Goal: Information Seeking & Learning: Learn about a topic

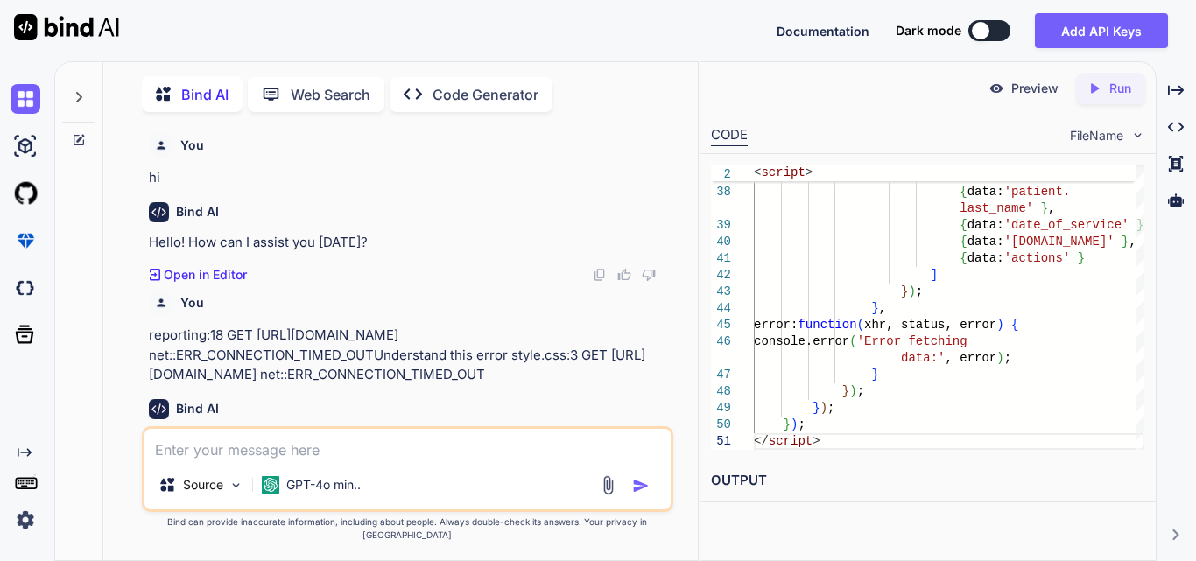
scroll to position [0, 5]
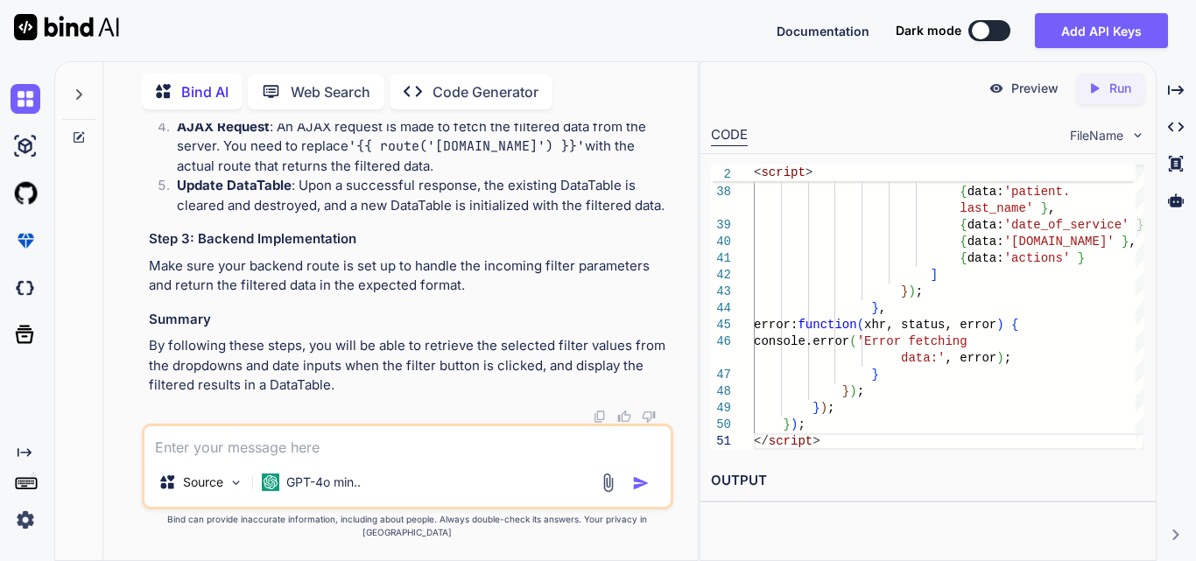
click at [239, 441] on textarea at bounding box center [408, 443] width 526 height 32
type textarea "make enum class for status define"
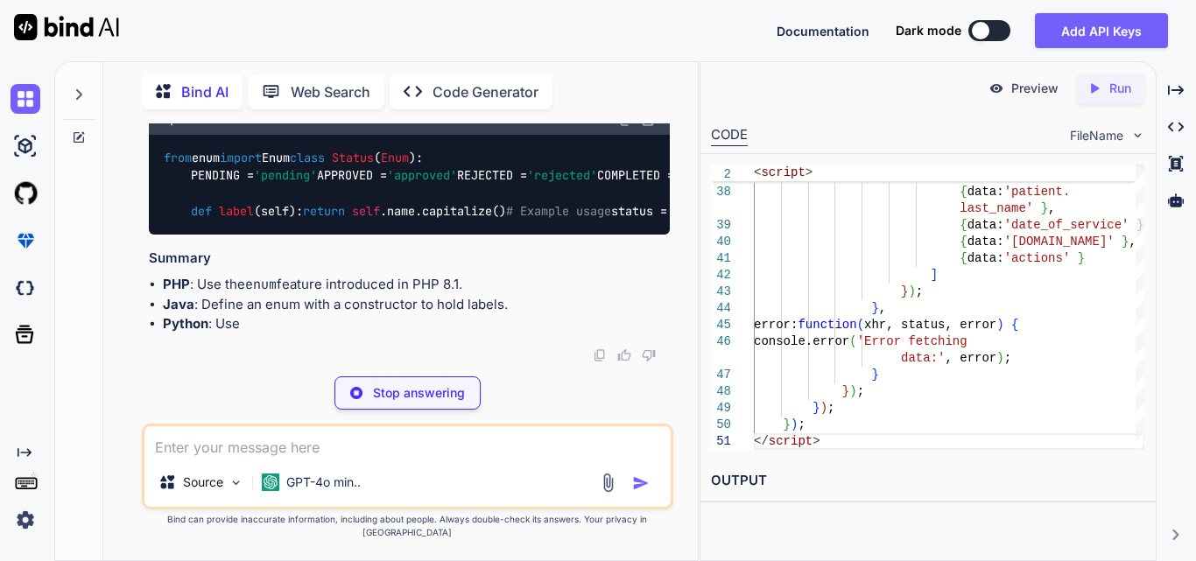
scroll to position [202236, 0]
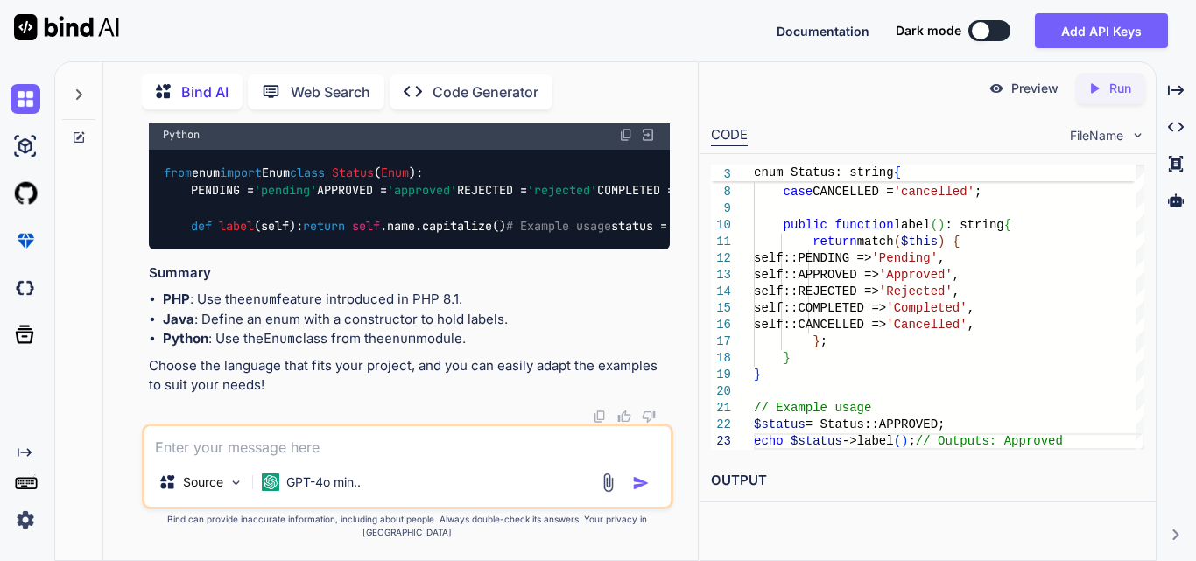
drag, startPoint x: 191, startPoint y: 227, endPoint x: 418, endPoint y: 316, distance: 243.8
drag, startPoint x: 212, startPoint y: 262, endPoint x: 271, endPoint y: 369, distance: 122.3
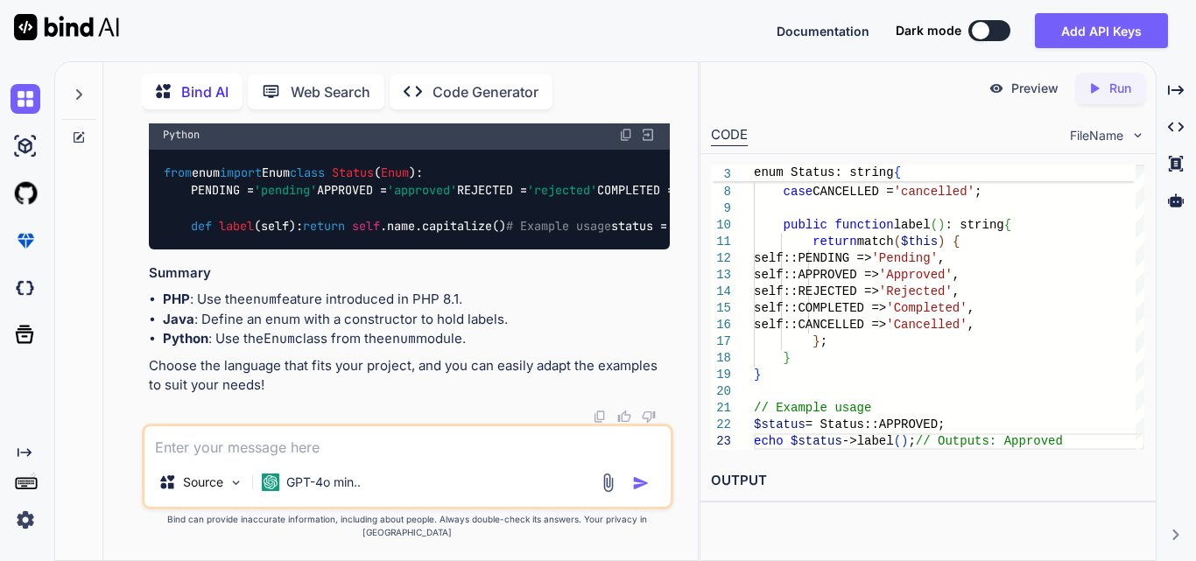
drag, startPoint x: 235, startPoint y: 363, endPoint x: 418, endPoint y: 433, distance: 196.0
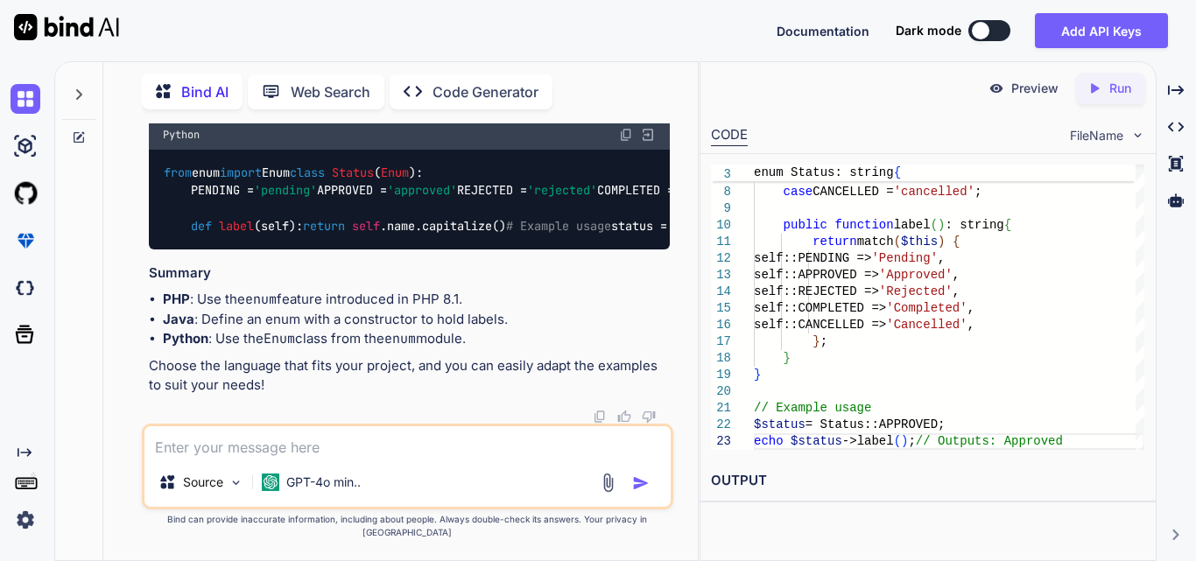
click at [289, 458] on textarea at bounding box center [408, 443] width 526 height 32
type textarea "make enum class in [GEOGRAPHIC_DATA]"
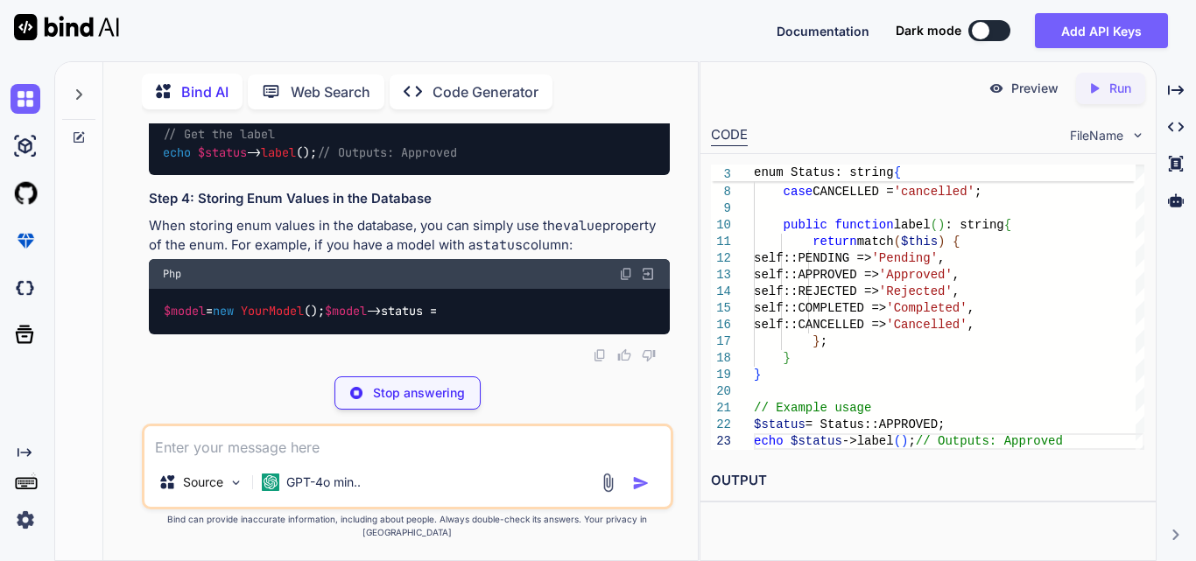
scroll to position [204050, 0]
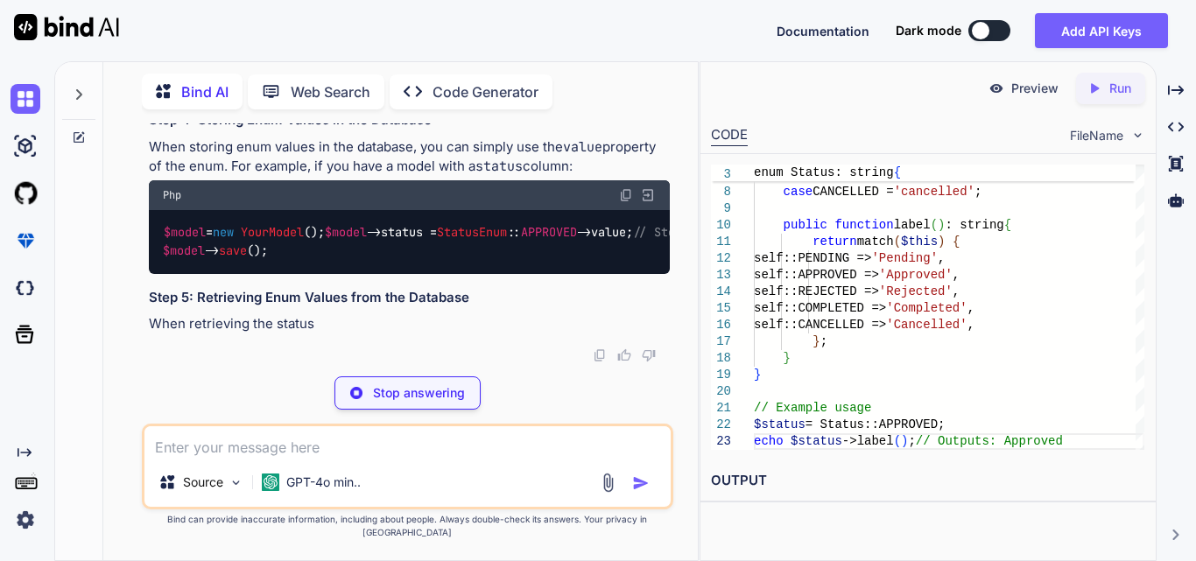
drag, startPoint x: 392, startPoint y: 209, endPoint x: 87, endPoint y: 211, distance: 305.7
click at [92, 208] on div "Bind AI Web Search Created with Pixso. Code Generator You hi Bind AI Hello! How…" at bounding box center [376, 310] width 643 height 501
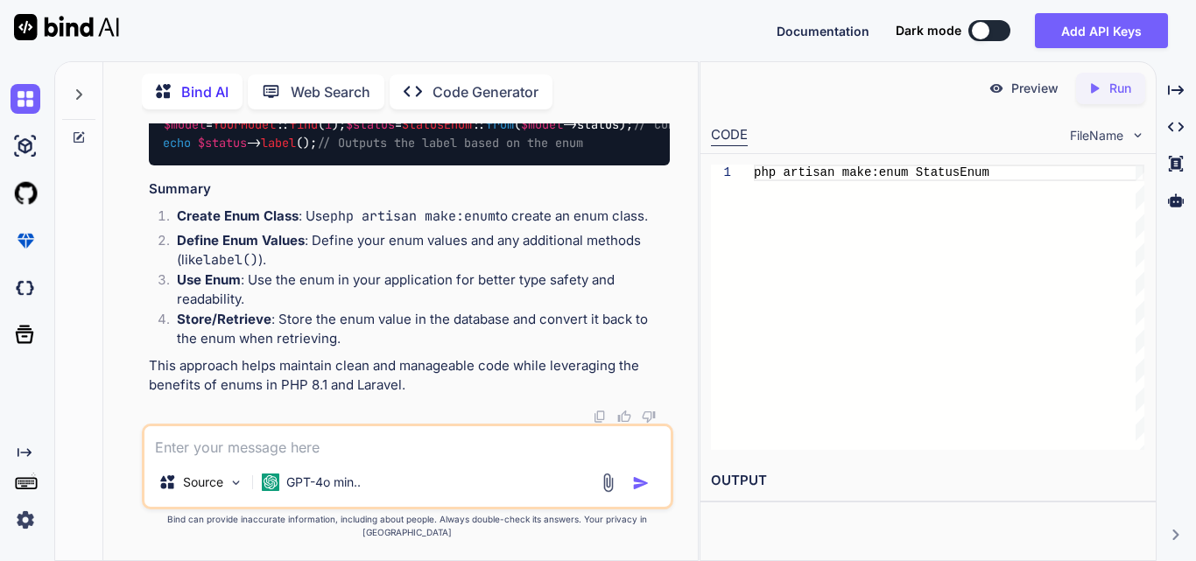
scroll to position [204400, 0]
drag, startPoint x: 186, startPoint y: 166, endPoint x: 362, endPoint y: 405, distance: 296.9
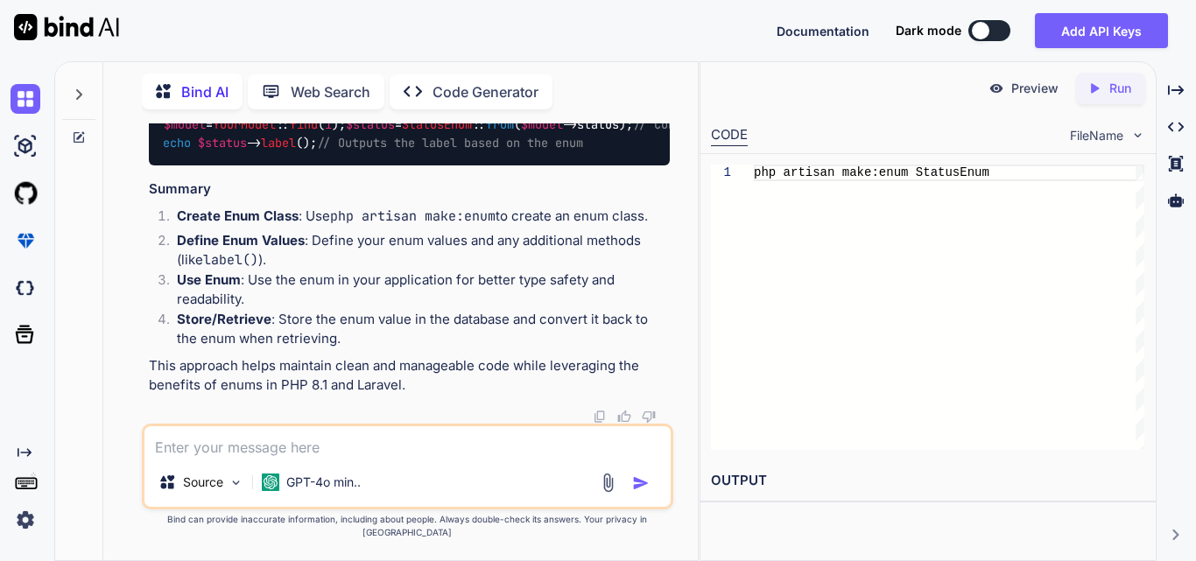
drag, startPoint x: 185, startPoint y: 182, endPoint x: 229, endPoint y: 342, distance: 165.3
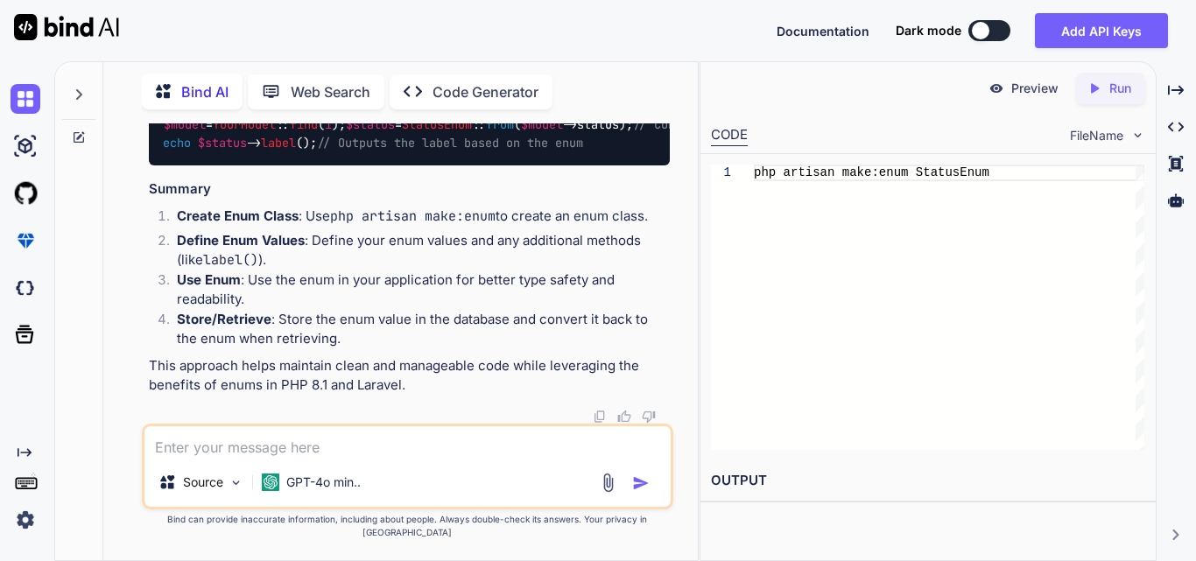
drag, startPoint x: 222, startPoint y: 228, endPoint x: 446, endPoint y: 309, distance: 237.7
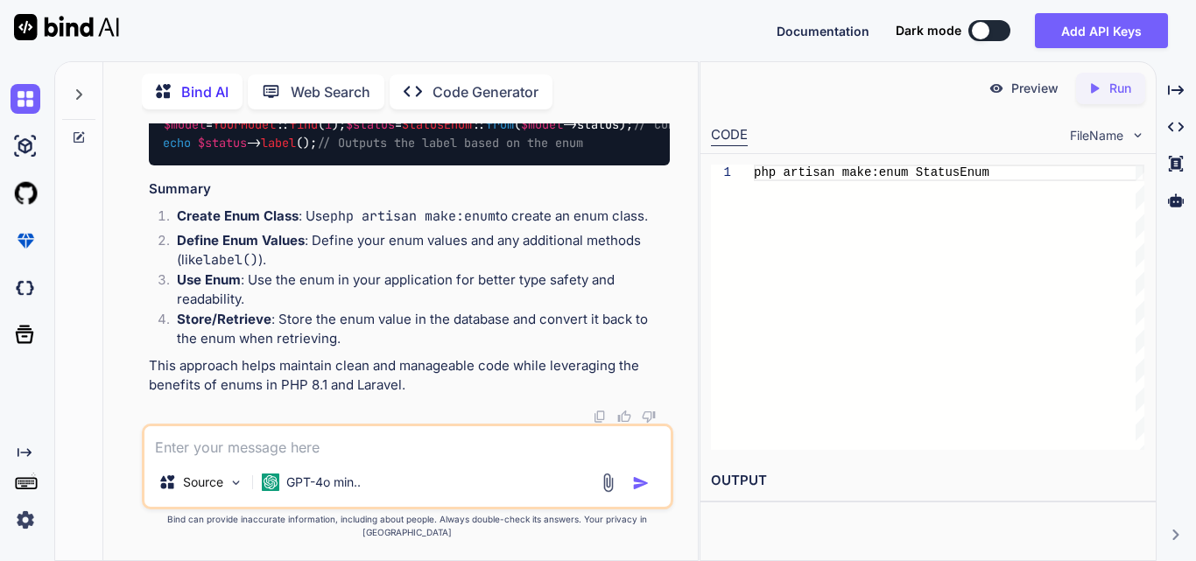
drag, startPoint x: 219, startPoint y: 335, endPoint x: 176, endPoint y: 188, distance: 152.4
drag, startPoint x: 180, startPoint y: 165, endPoint x: 294, endPoint y: 418, distance: 277.5
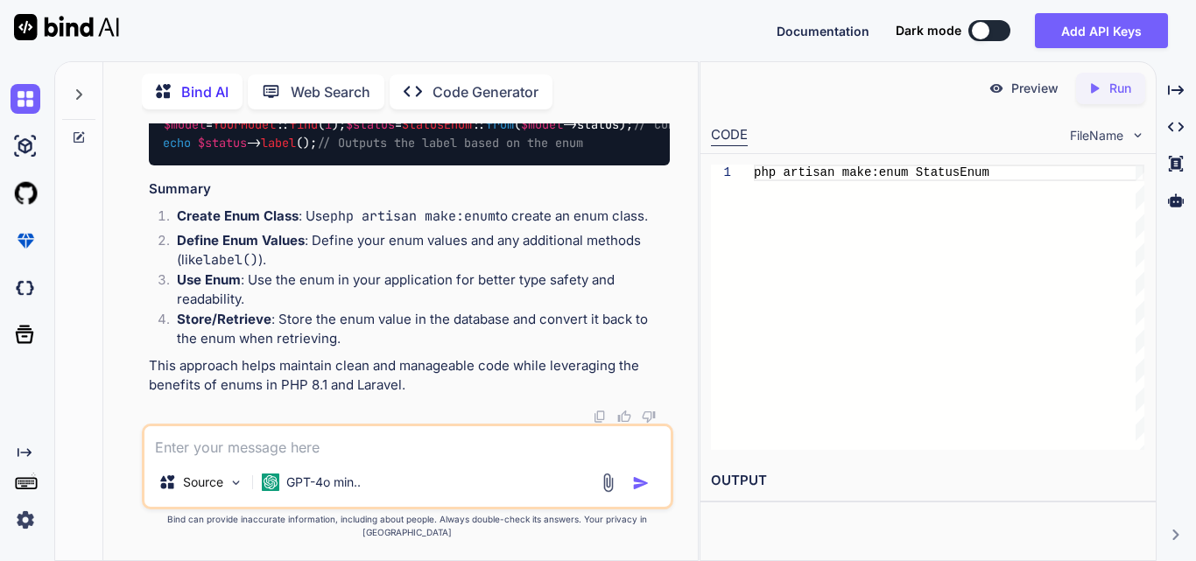
click at [247, 458] on textarea at bounding box center [408, 443] width 526 height 32
click at [245, 443] on textarea at bounding box center [408, 443] width 526 height 32
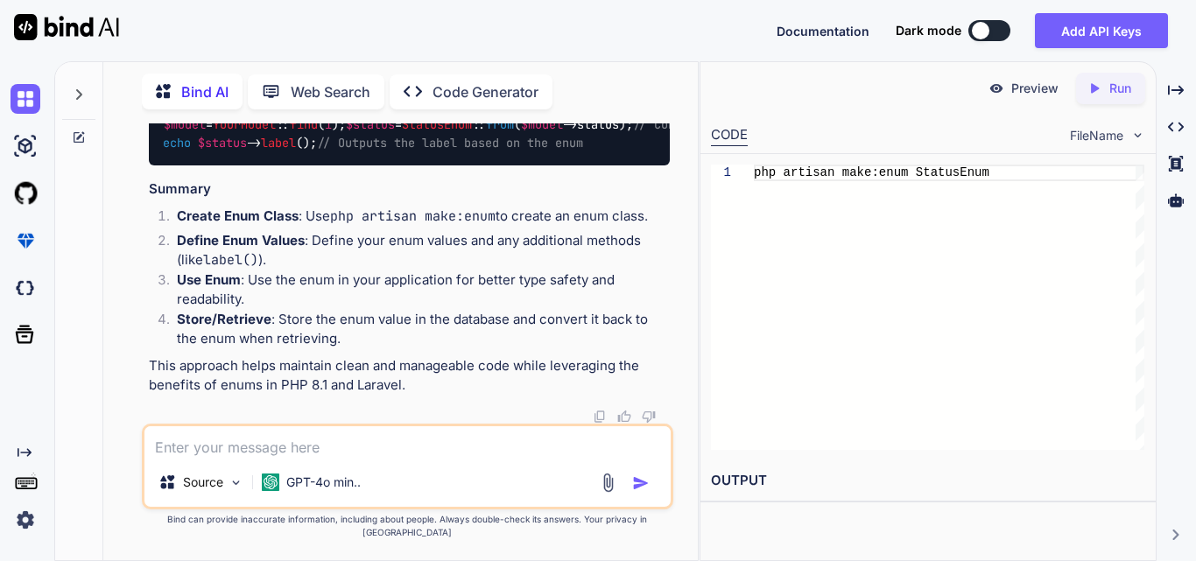
paste textarea "<div class="col-md-6 col-lg-2 col-xl-2"> <select id="{{ $statusId ?? 'statusFil…"
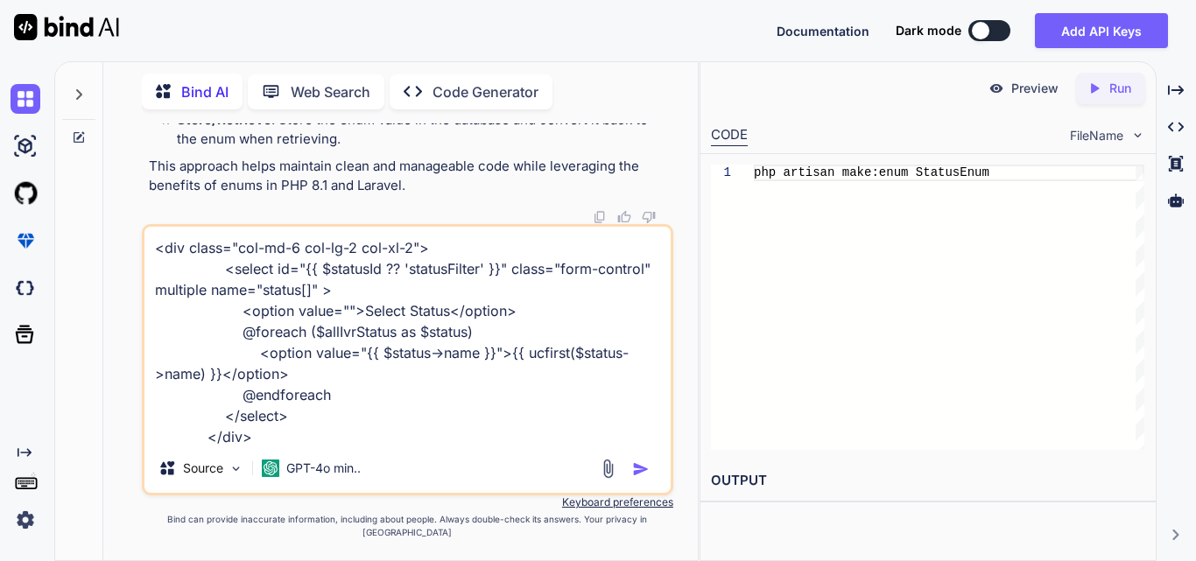
scroll to position [42, 0]
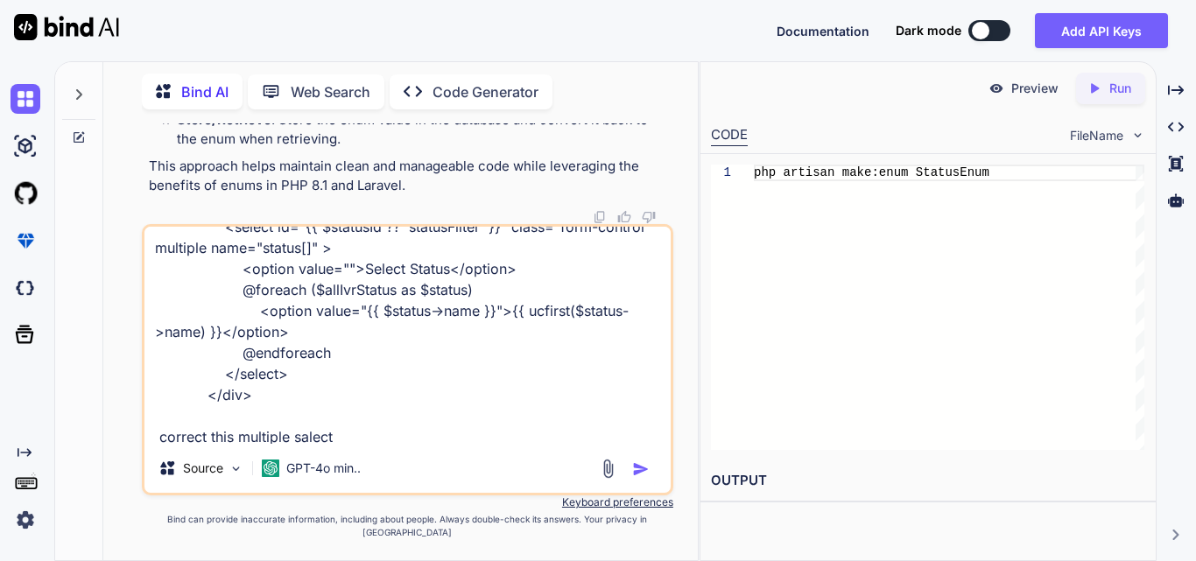
type textarea "<div class="col-md-6 col-lg-2 col-xl-2"> <select id="{{ $statusId ?? 'statusFil…"
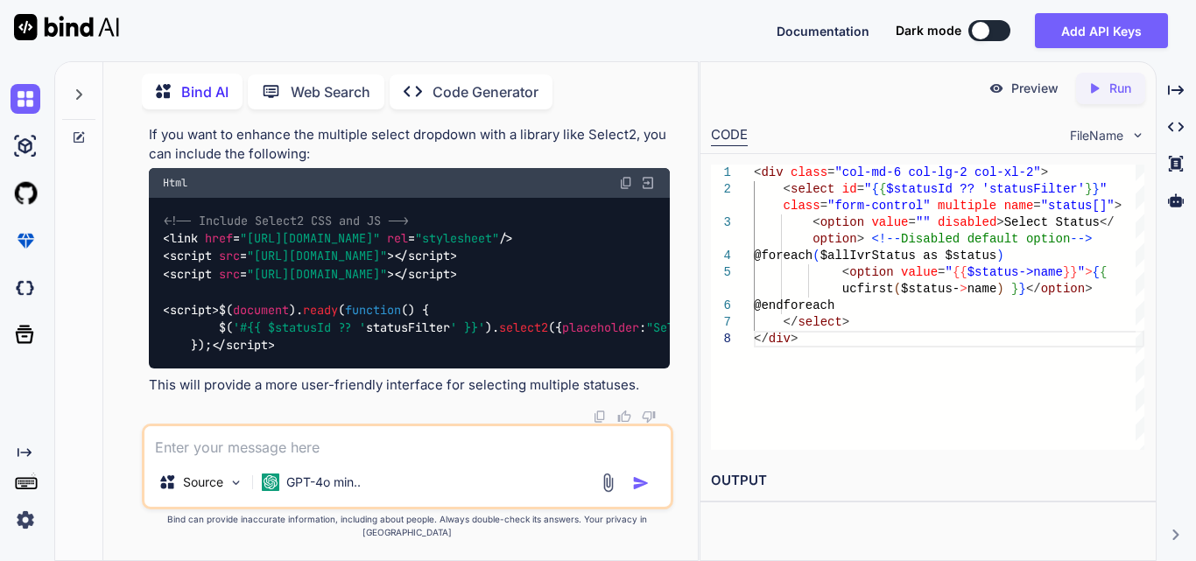
scroll to position [205901, 0]
